Goal: Transaction & Acquisition: Purchase product/service

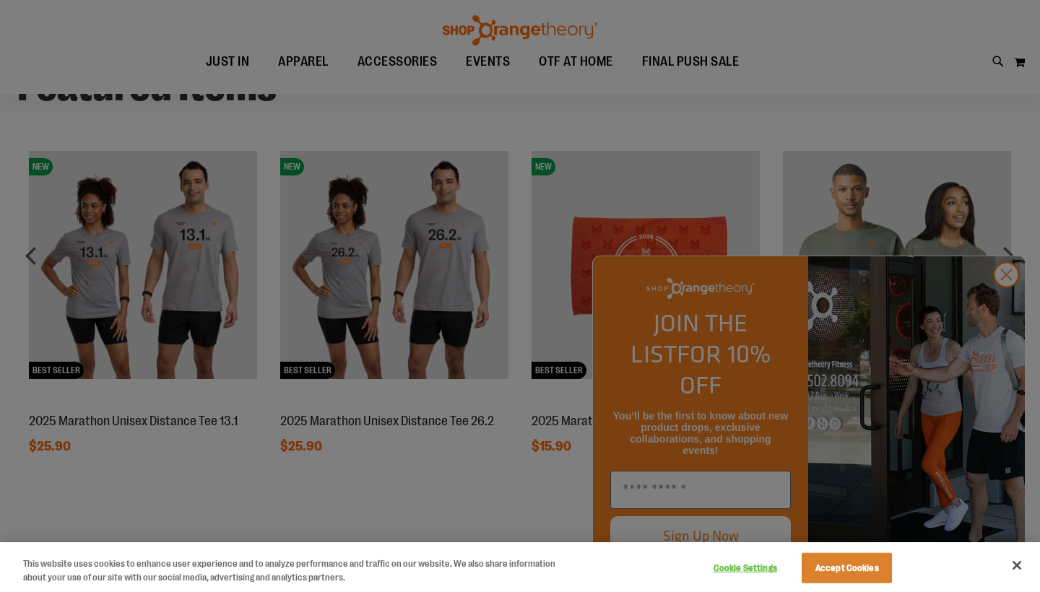
scroll to position [1112, 0]
click at [314, 431] on div at bounding box center [520, 296] width 1040 height 592
click at [845, 578] on button "Accept Cookies" at bounding box center [847, 568] width 90 height 30
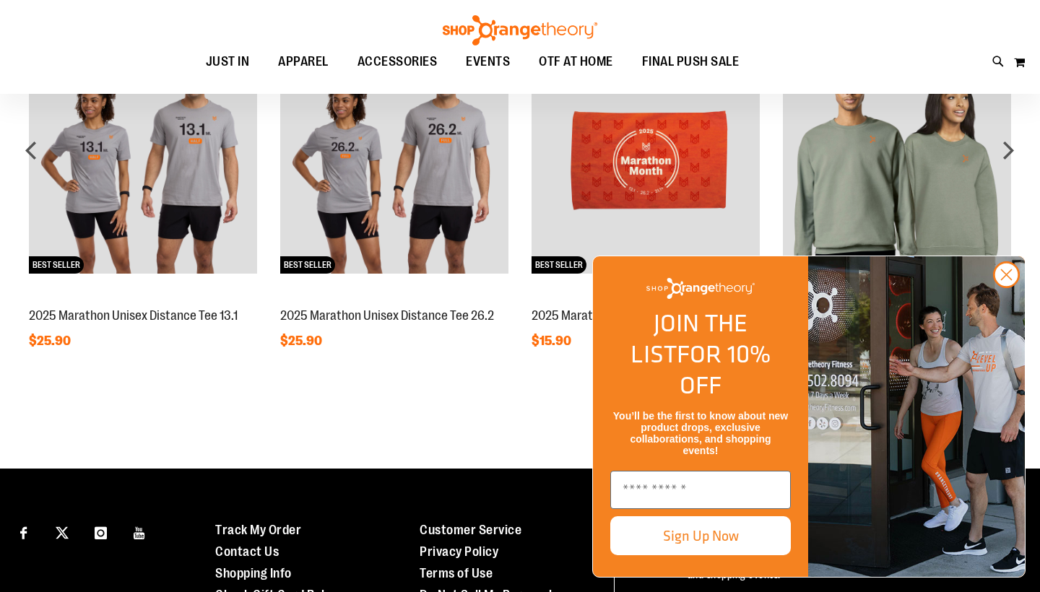
scroll to position [1212, 0]
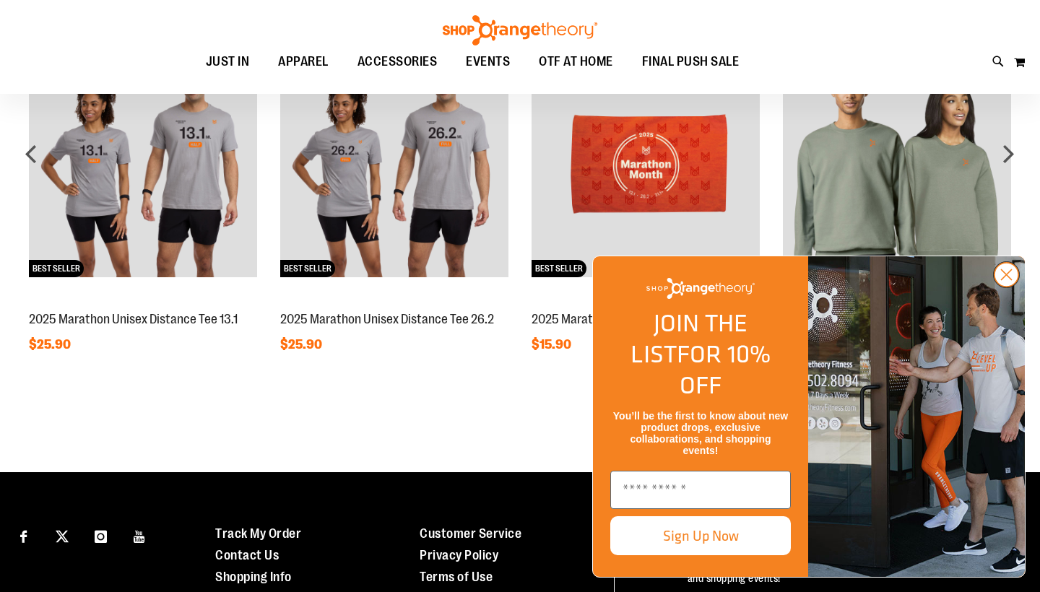
click at [1002, 287] on circle "Close dialog" at bounding box center [1007, 275] width 24 height 24
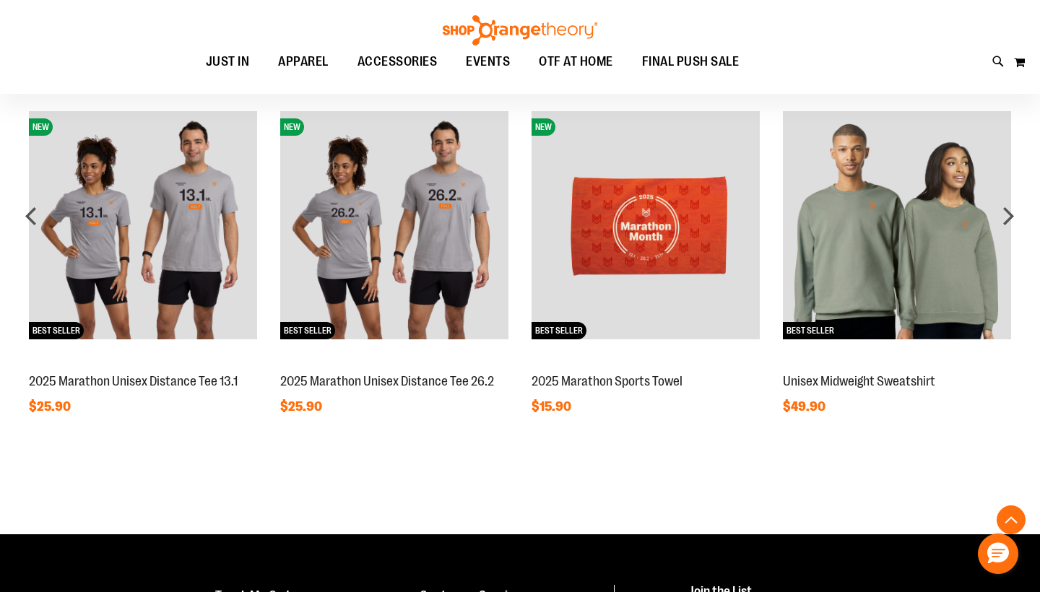
scroll to position [1146, 0]
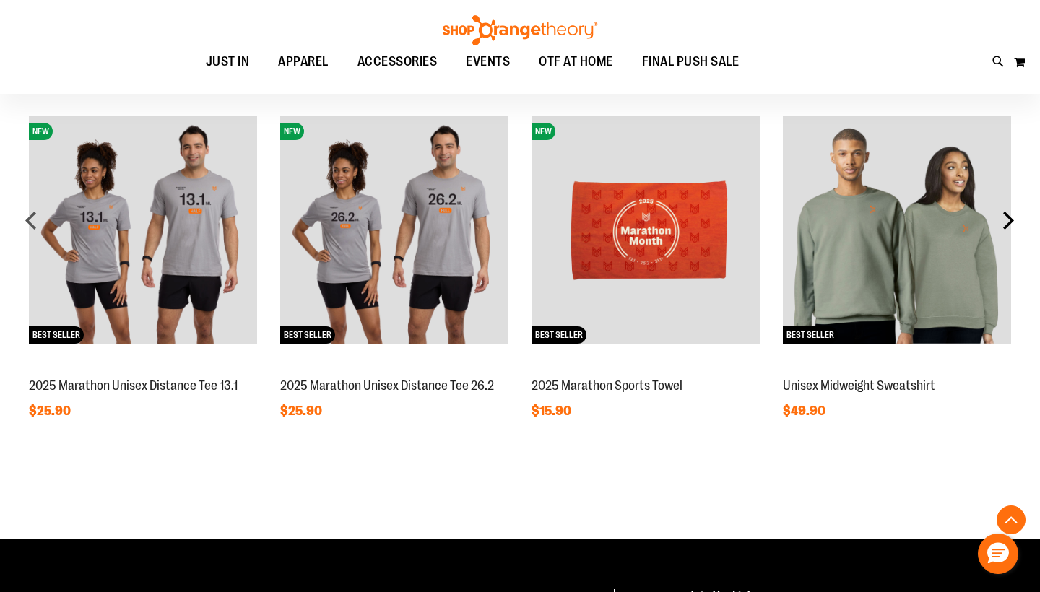
click at [1017, 220] on div "next" at bounding box center [1008, 220] width 29 height 29
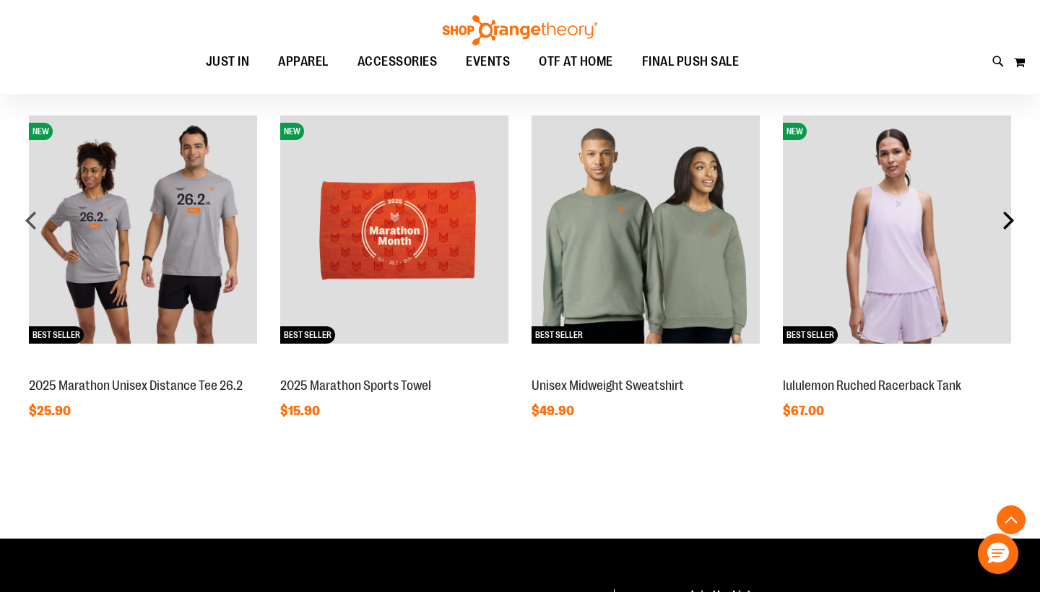
click at [1014, 221] on div "next" at bounding box center [1008, 220] width 29 height 29
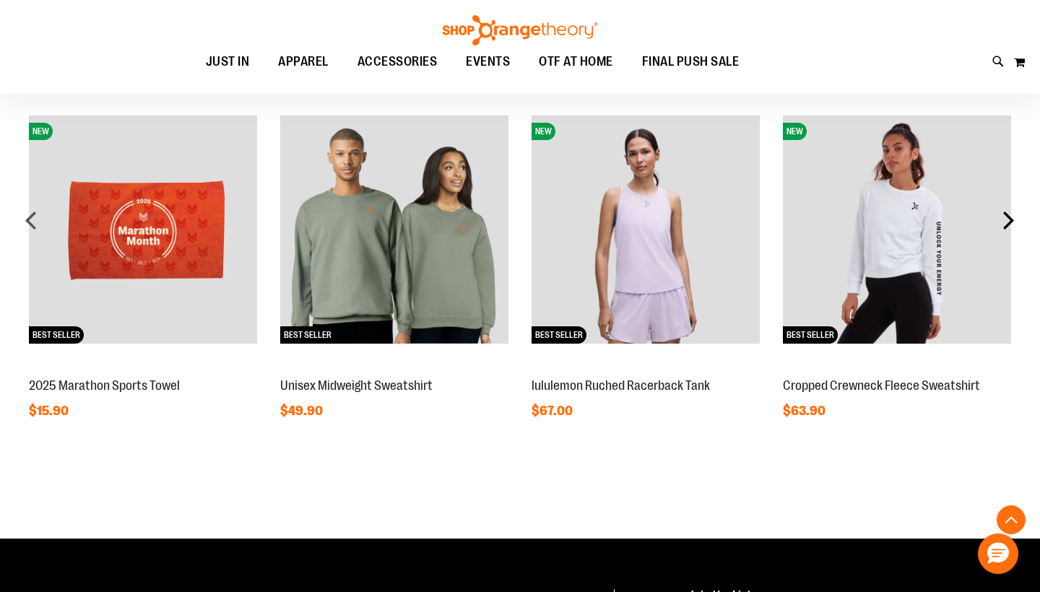
click at [1014, 221] on div "next" at bounding box center [1008, 220] width 29 height 29
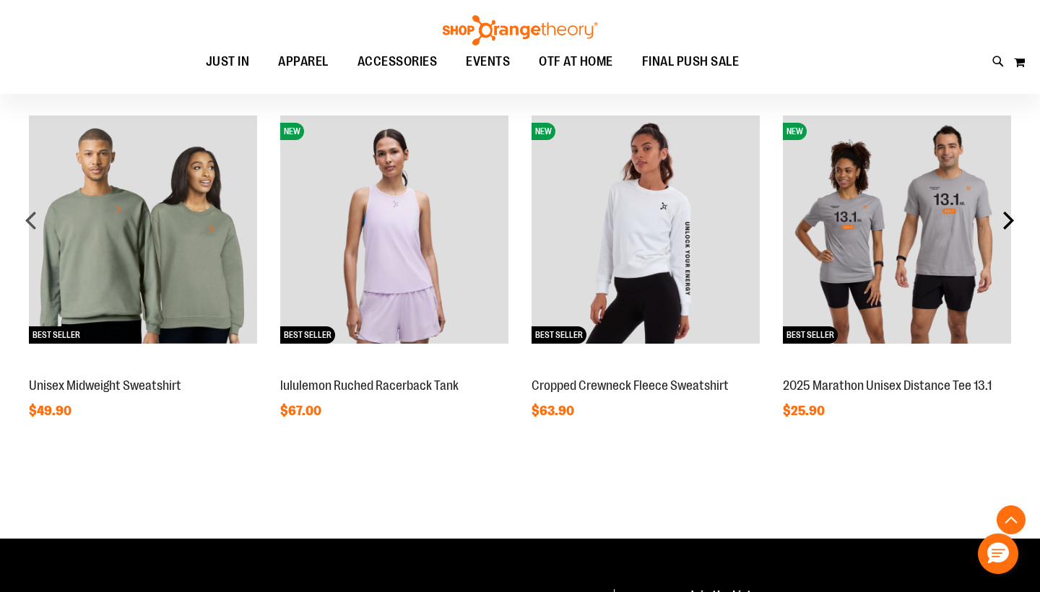
click at [1014, 222] on div "next" at bounding box center [1008, 220] width 29 height 29
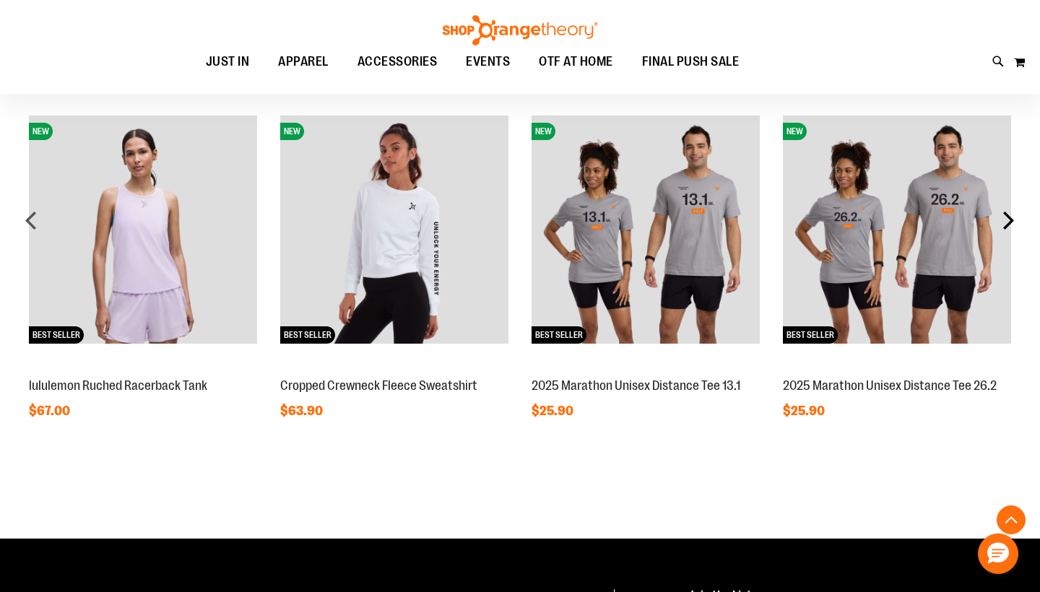
click at [1013, 222] on div "next" at bounding box center [1008, 220] width 29 height 29
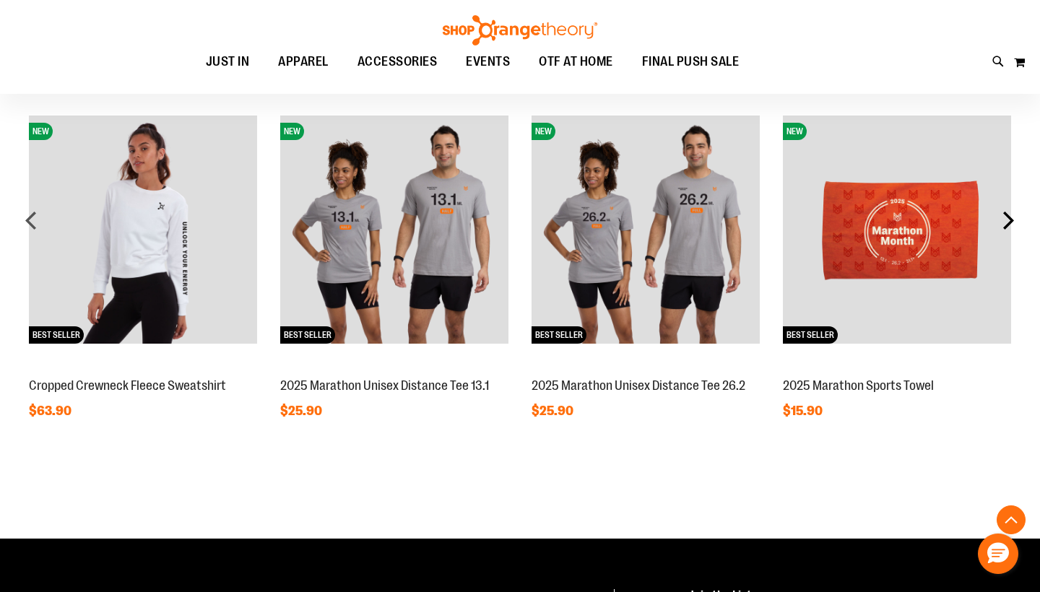
click at [1013, 222] on div "next" at bounding box center [1008, 220] width 29 height 29
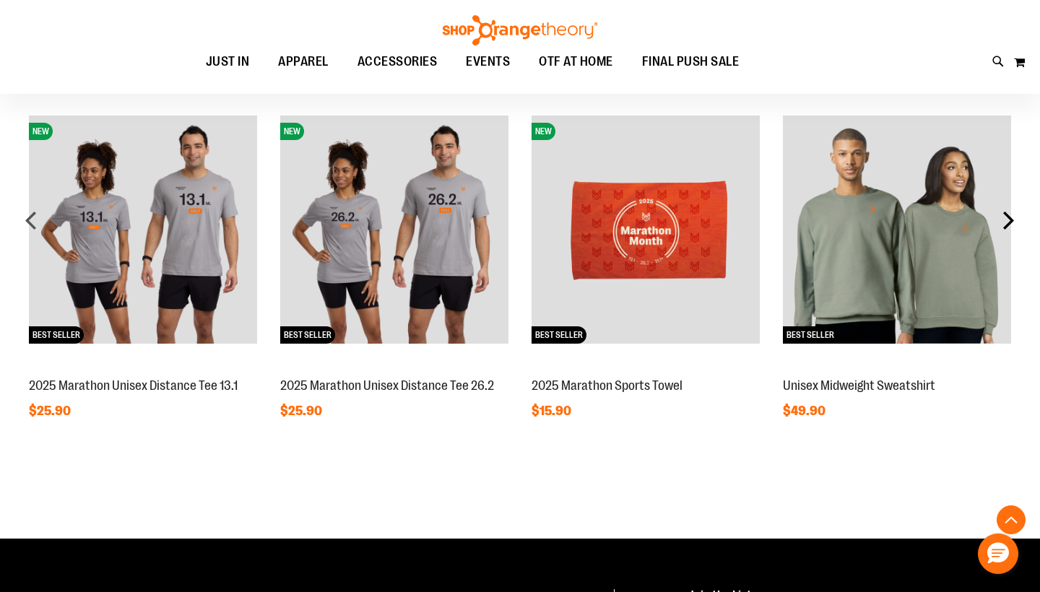
click at [1013, 222] on div "next" at bounding box center [1008, 220] width 29 height 29
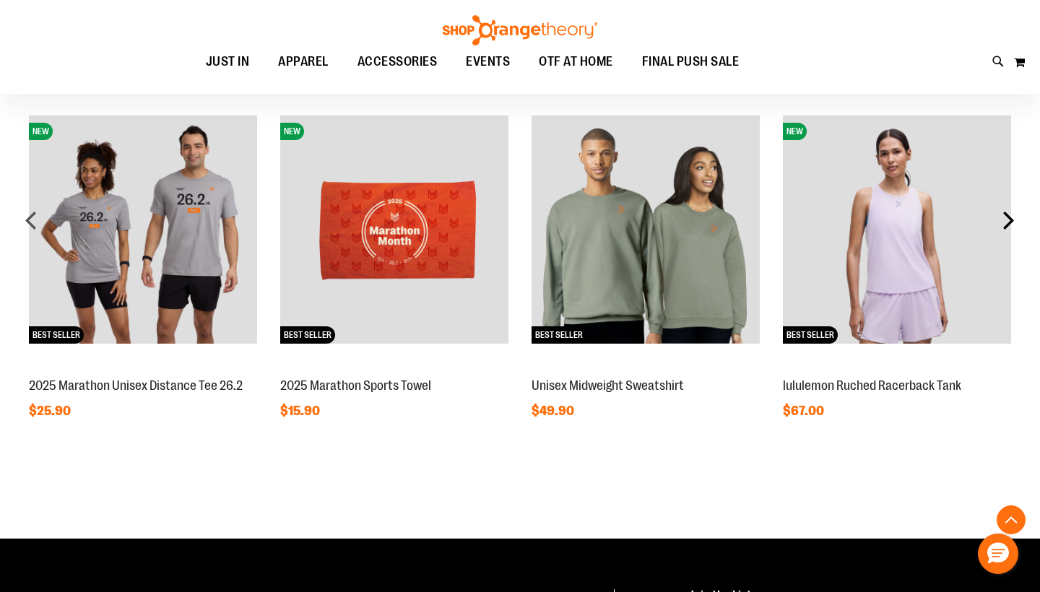
click at [1013, 222] on div "next" at bounding box center [1008, 220] width 29 height 29
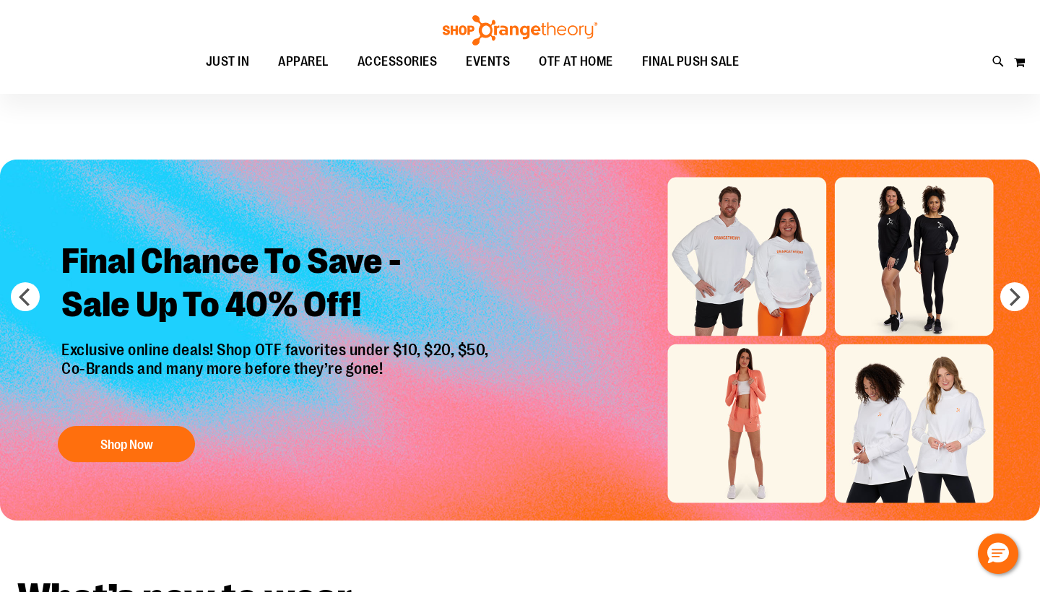
scroll to position [0, 0]
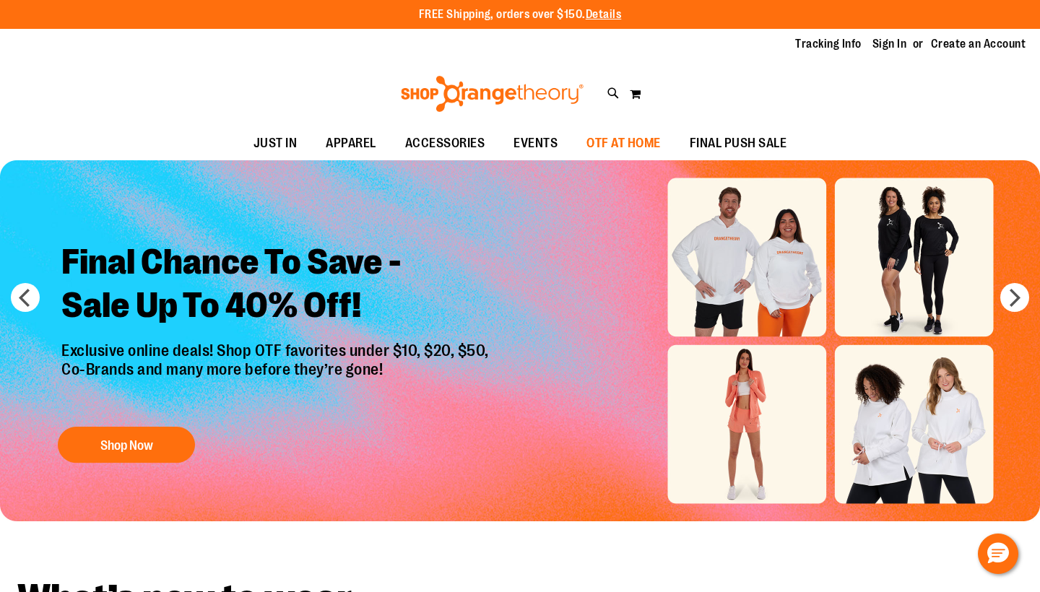
click at [663, 151] on link "OTF AT HOME" at bounding box center [623, 143] width 103 height 33
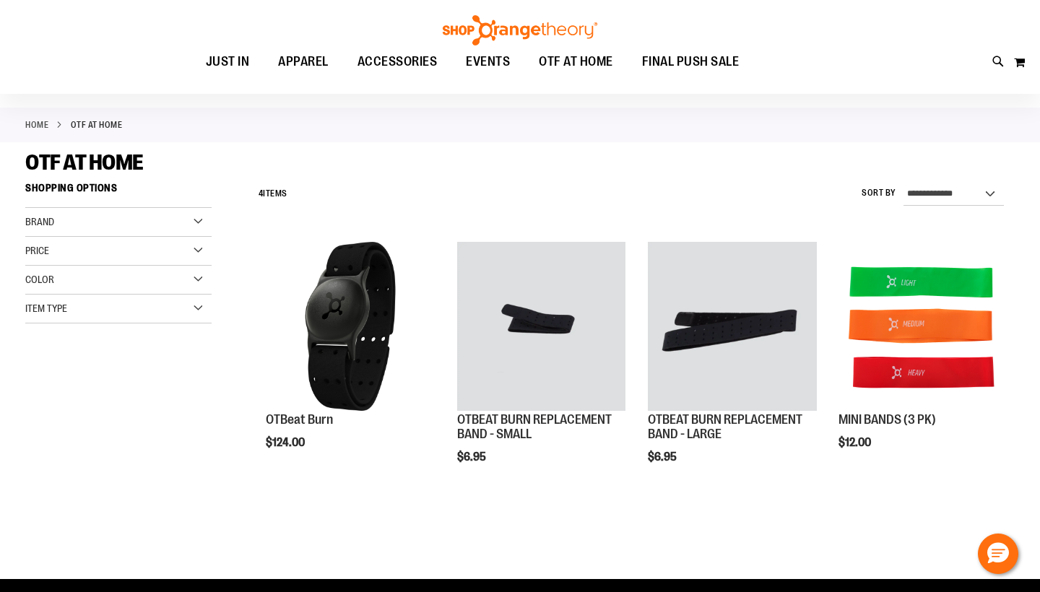
scroll to position [51, 0]
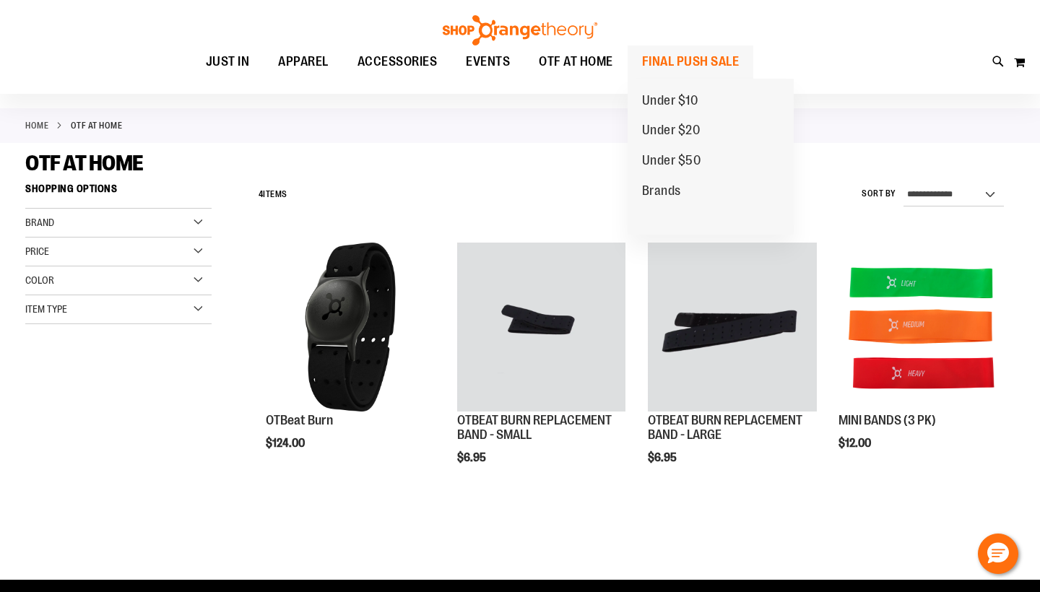
click at [673, 51] on span "FINAL PUSH SALE" at bounding box center [691, 62] width 98 height 33
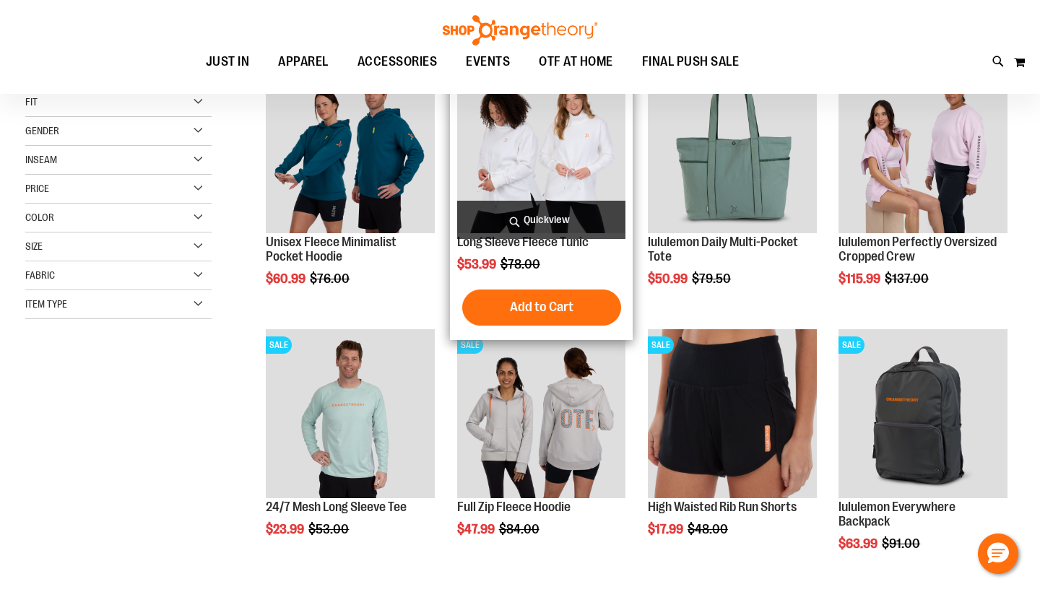
scroll to position [69, 0]
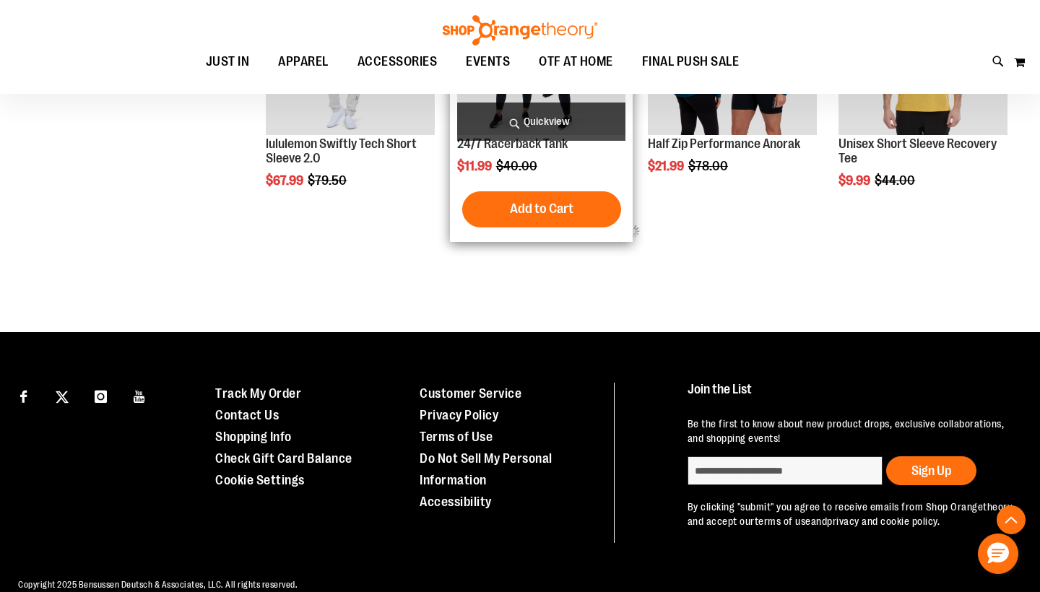
scroll to position [582, 1]
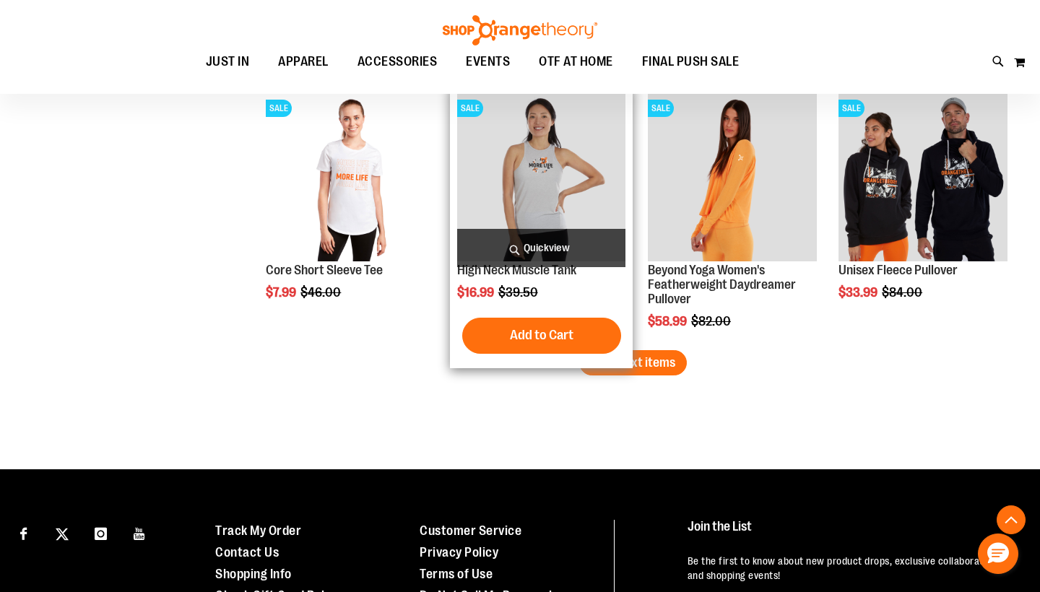
scroll to position [2162, 0]
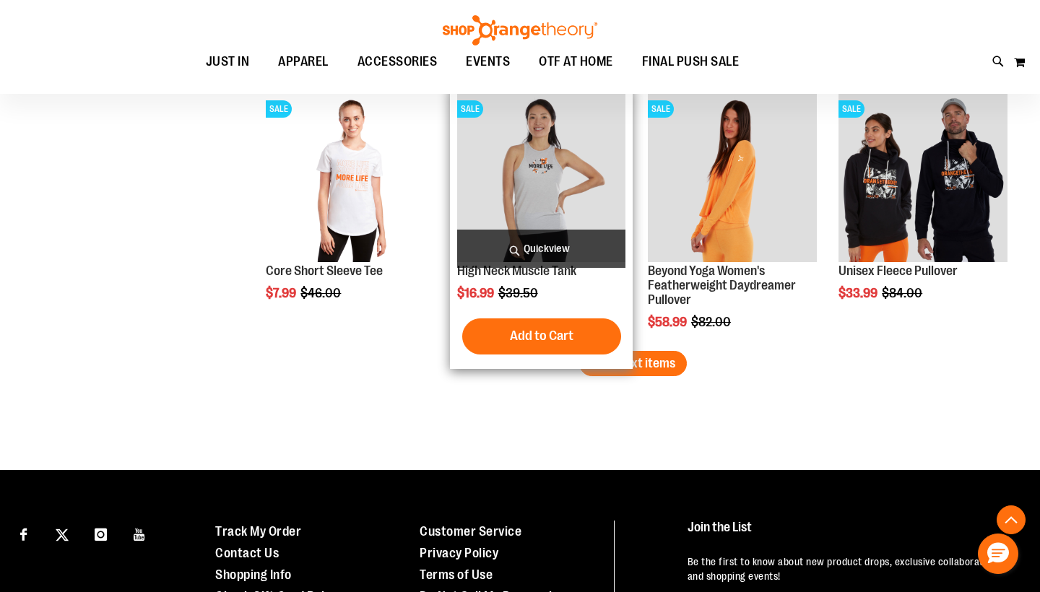
click at [556, 199] on img "product" at bounding box center [541, 177] width 169 height 169
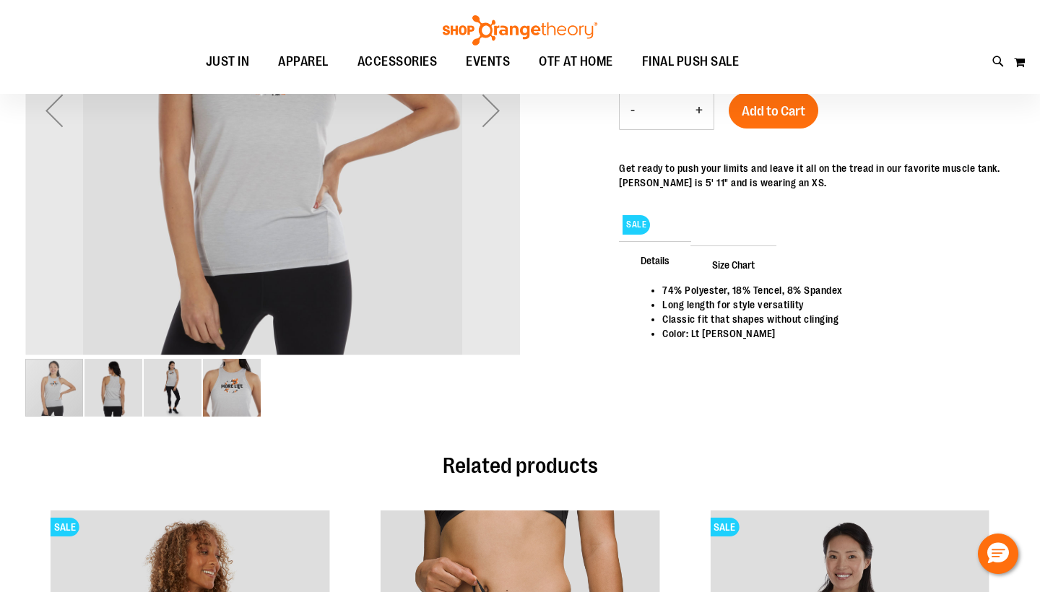
scroll to position [95, 0]
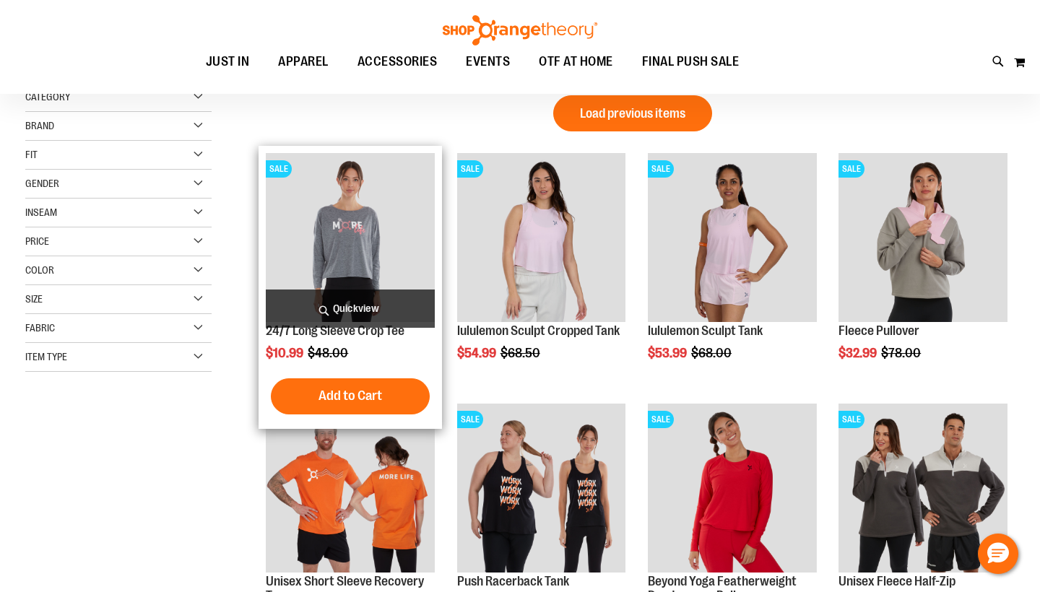
scroll to position [4, 0]
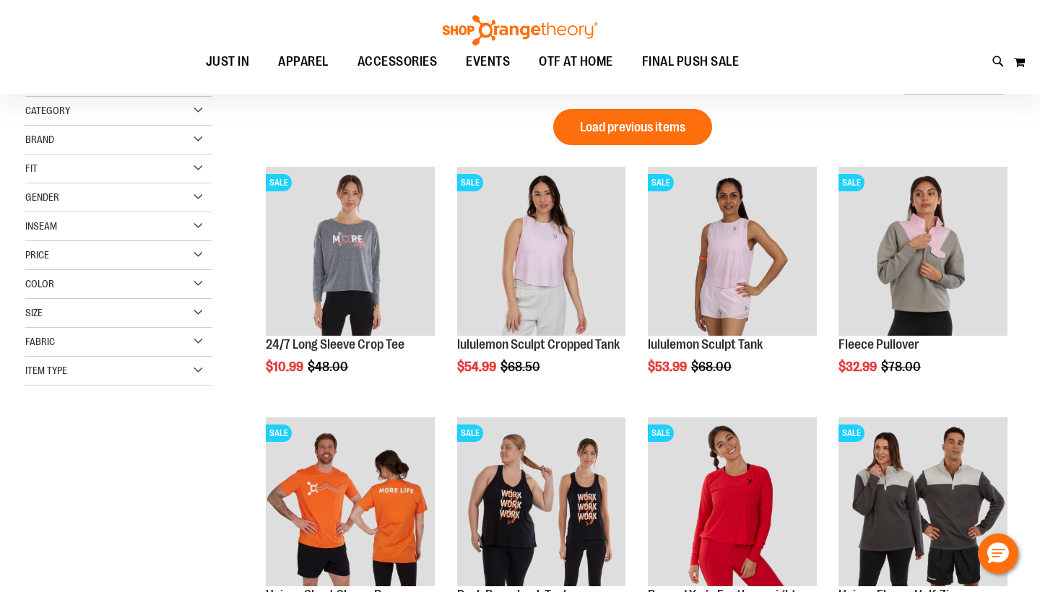
click at [99, 320] on div "Size" at bounding box center [118, 313] width 186 height 29
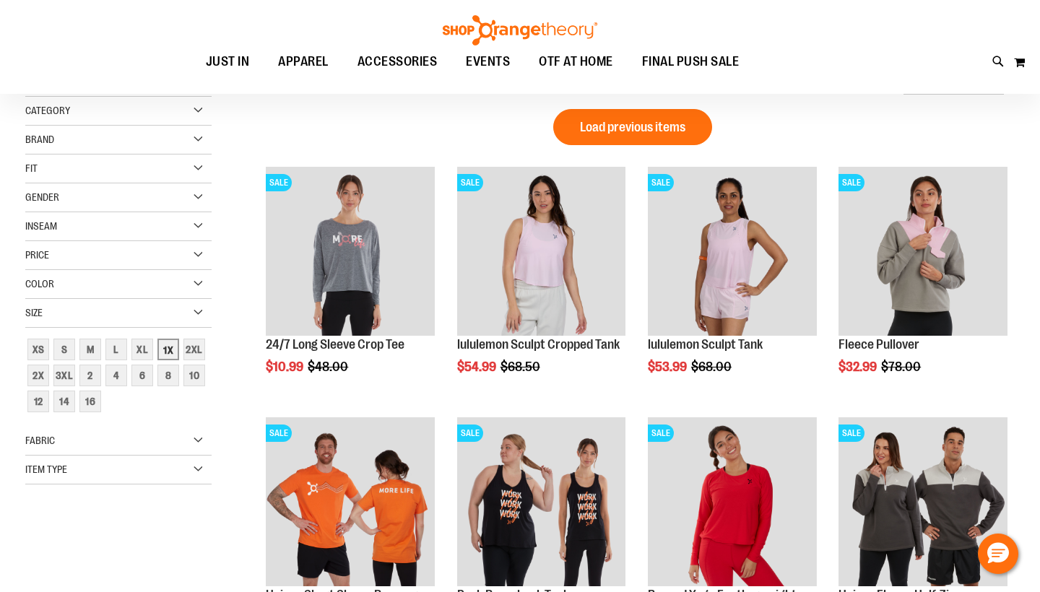
click at [168, 352] on div "1X" at bounding box center [169, 350] width 22 height 22
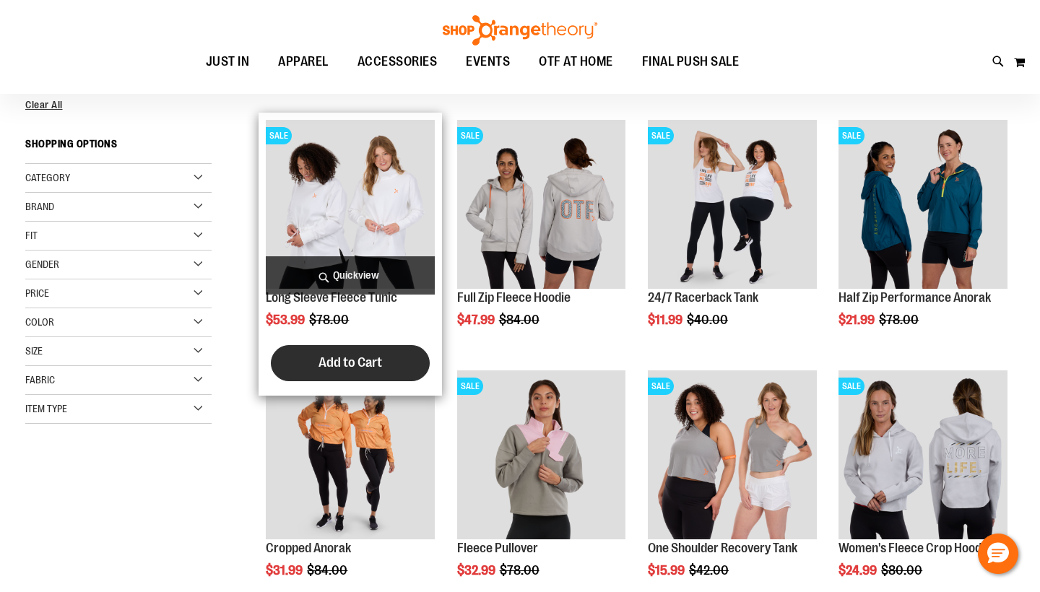
scroll to position [10, 0]
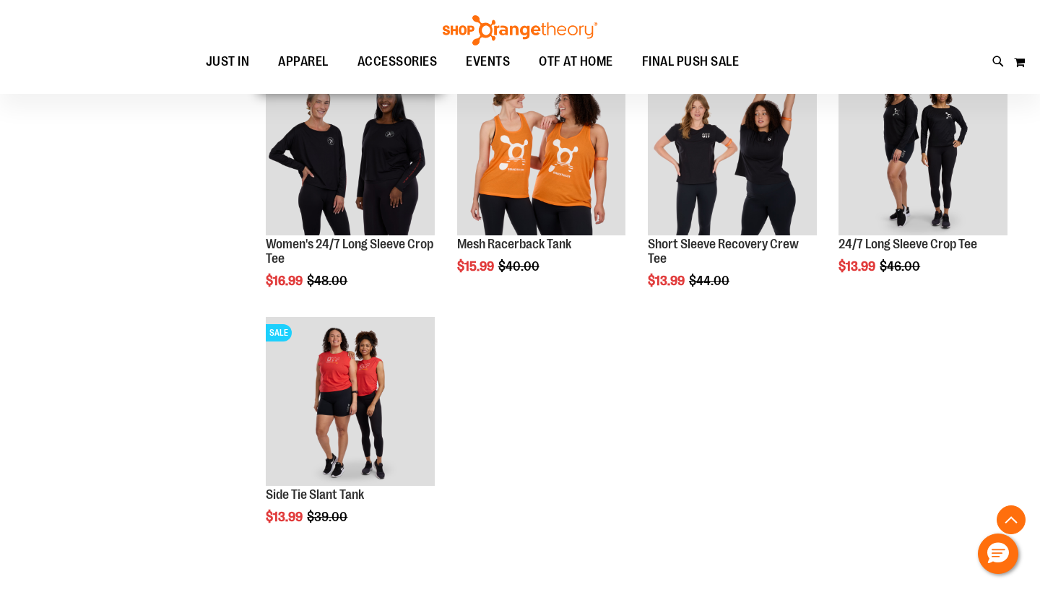
scroll to position [821, 0]
